Goal: Task Accomplishment & Management: Use online tool/utility

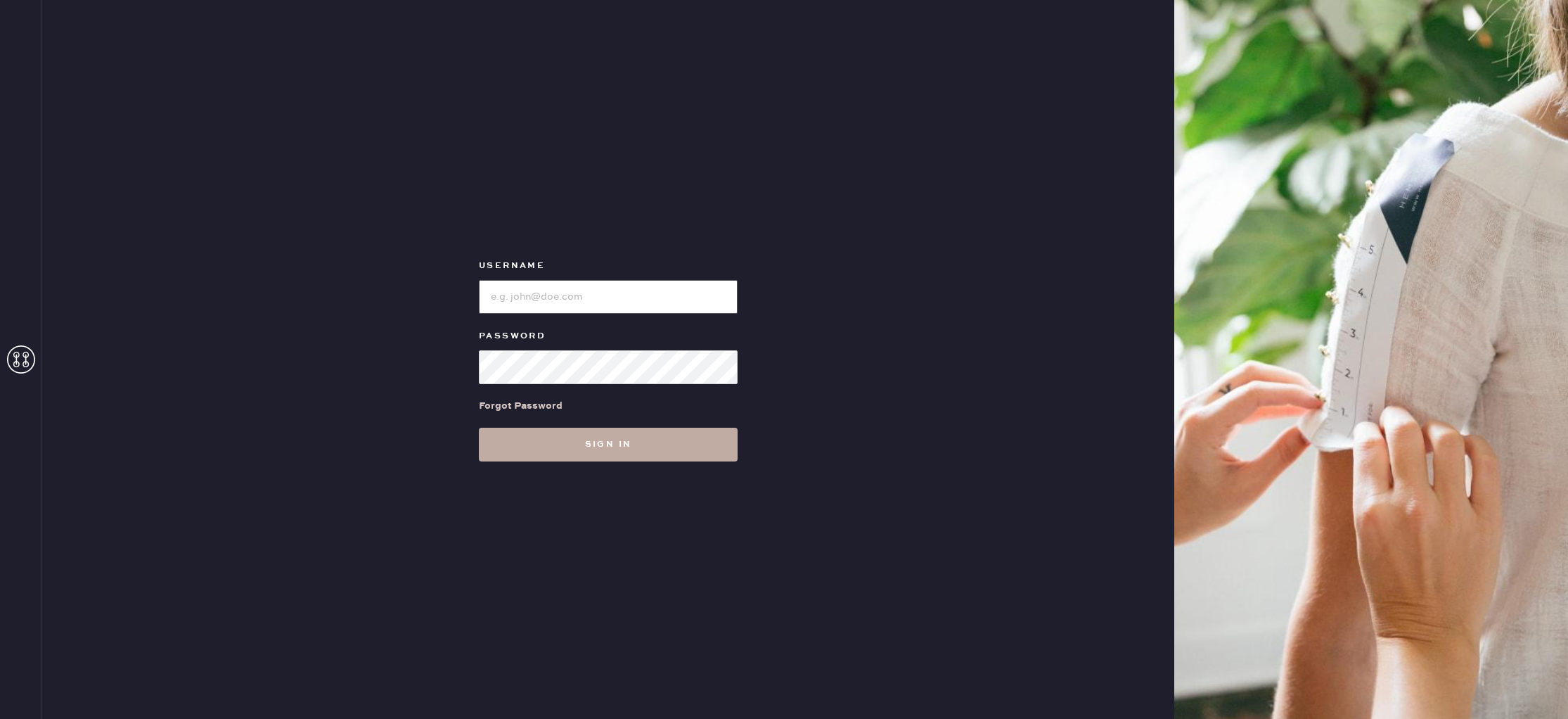
type input "reformationsouthcongress"
click at [652, 445] on button "Sign in" at bounding box center [608, 444] width 259 height 34
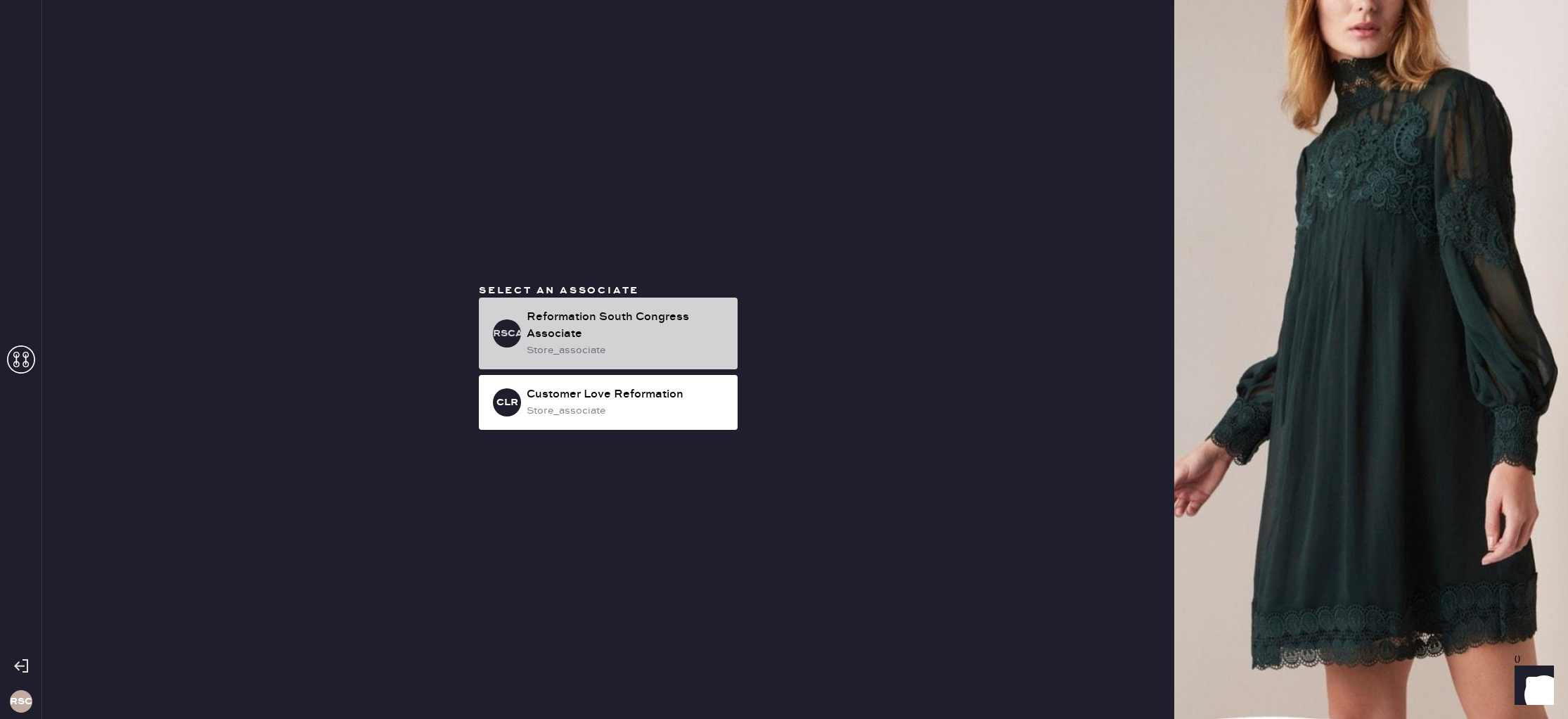
click at [592, 342] on div "Reformation South Congress Associate store_associate" at bounding box center [627, 332] width 200 height 49
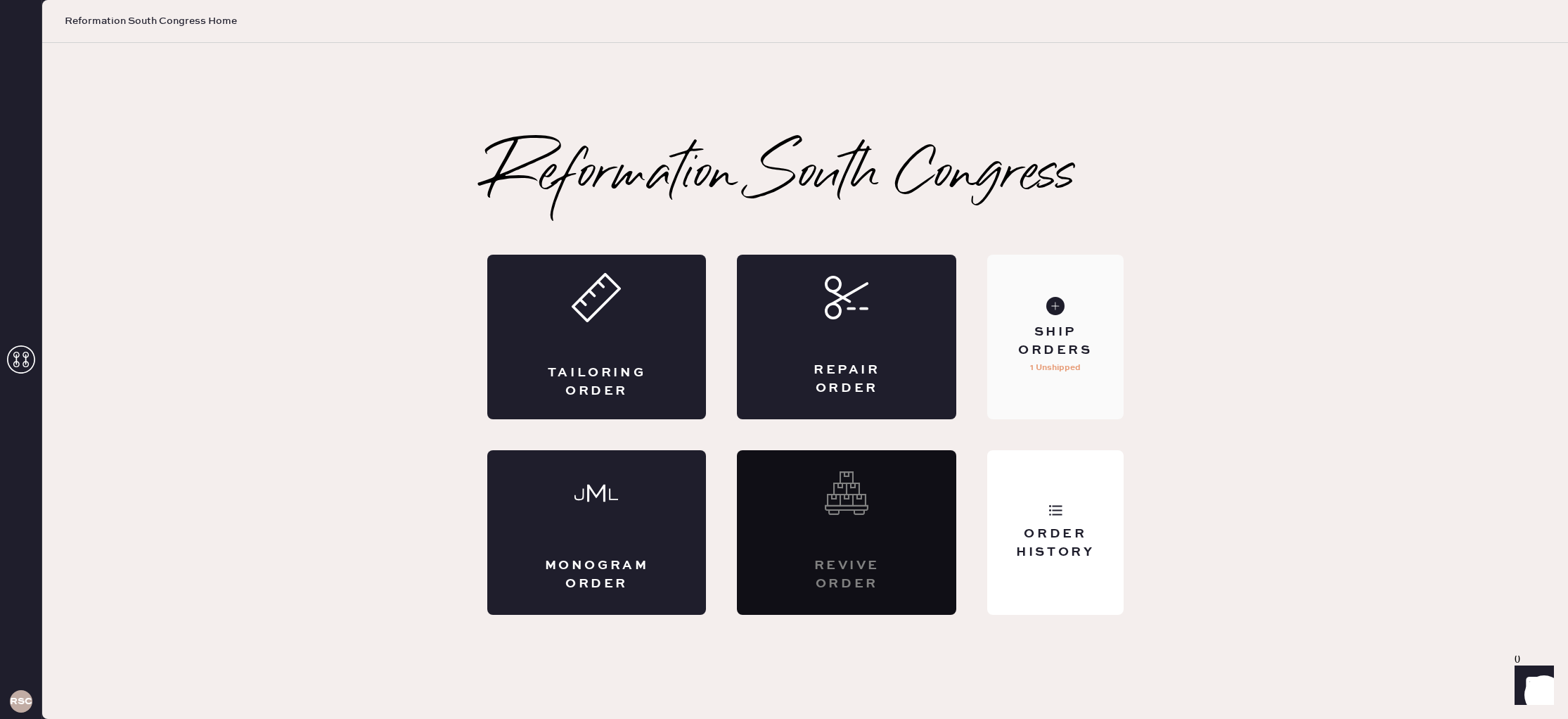
click at [1046, 340] on div "Ship Orders" at bounding box center [1055, 341] width 113 height 35
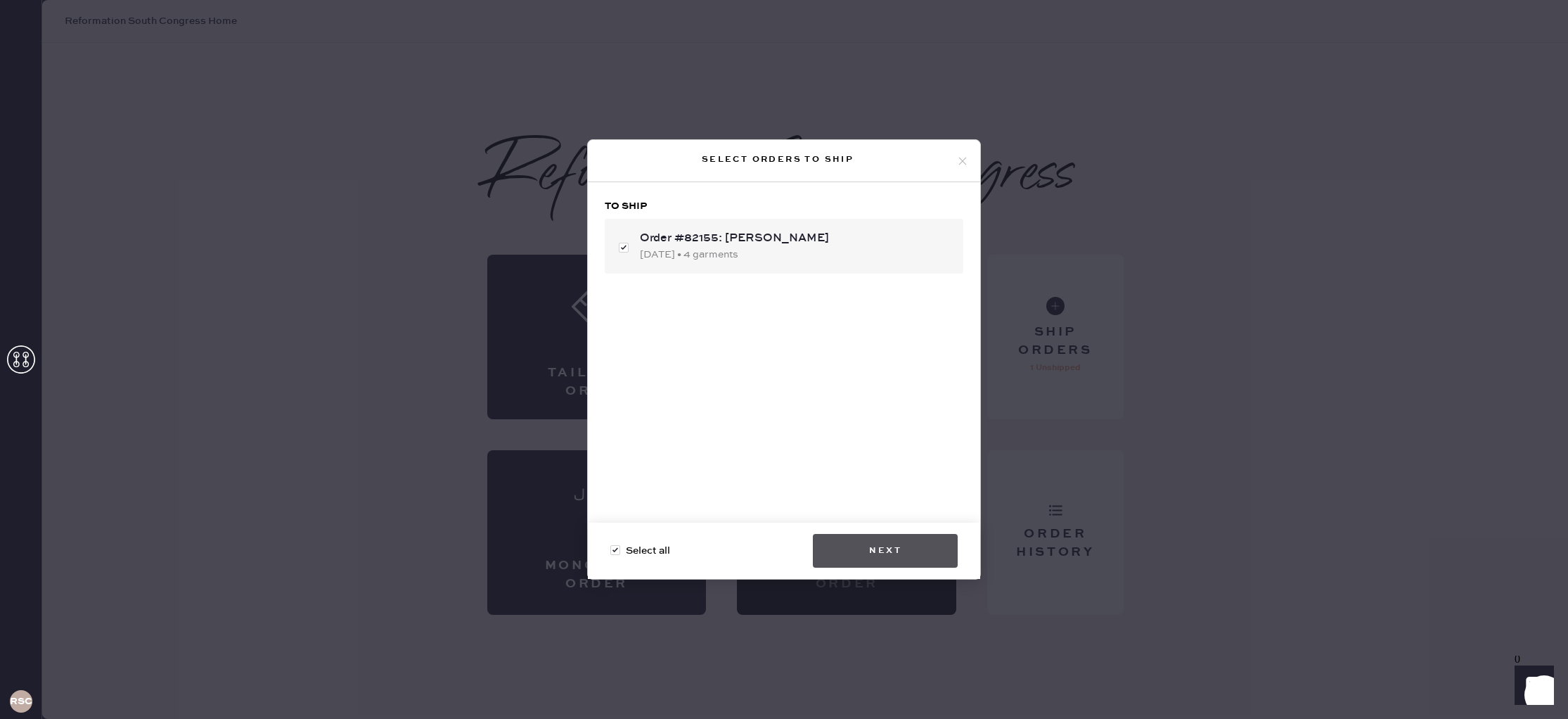
click at [896, 543] on button "Next" at bounding box center [886, 551] width 145 height 34
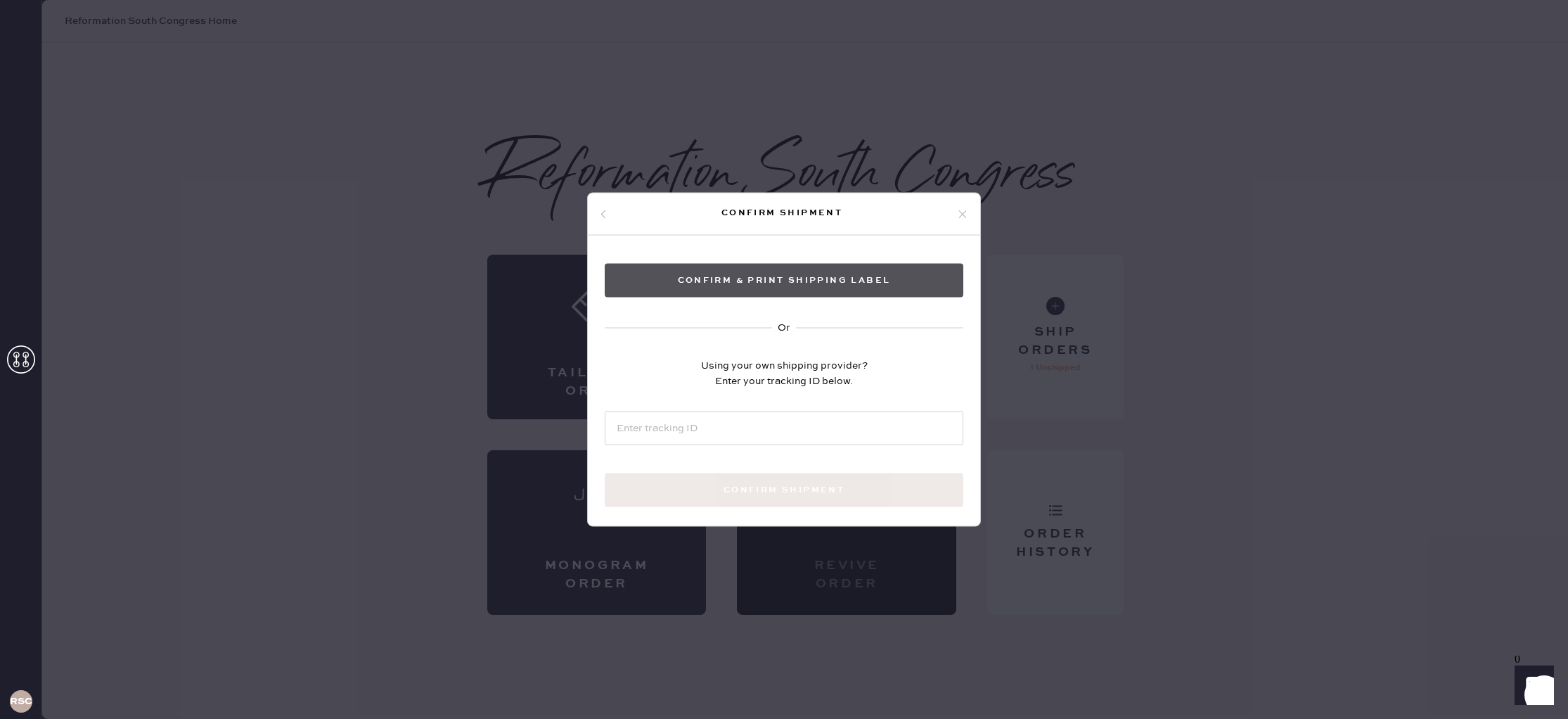
click at [806, 286] on button "Confirm & Print shipping label" at bounding box center [784, 280] width 358 height 34
